Goal: Task Accomplishment & Management: Use online tool/utility

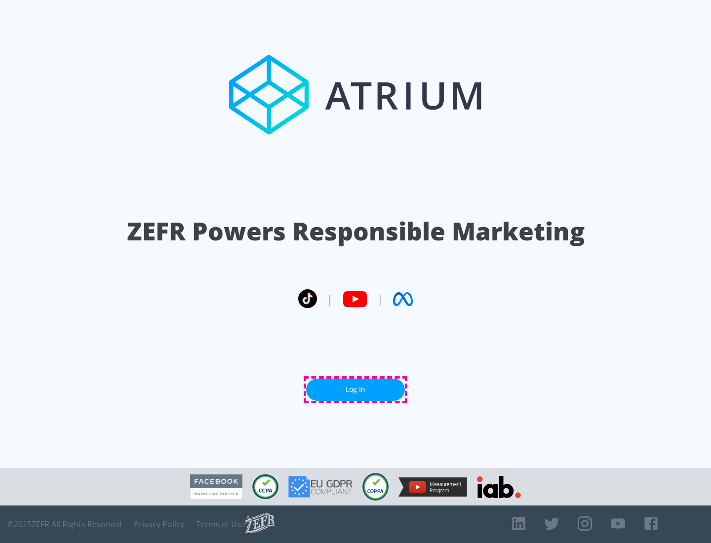
click at [355, 389] on link "Log In" at bounding box center [355, 390] width 99 height 22
